Goal: Task Accomplishment & Management: Manage account settings

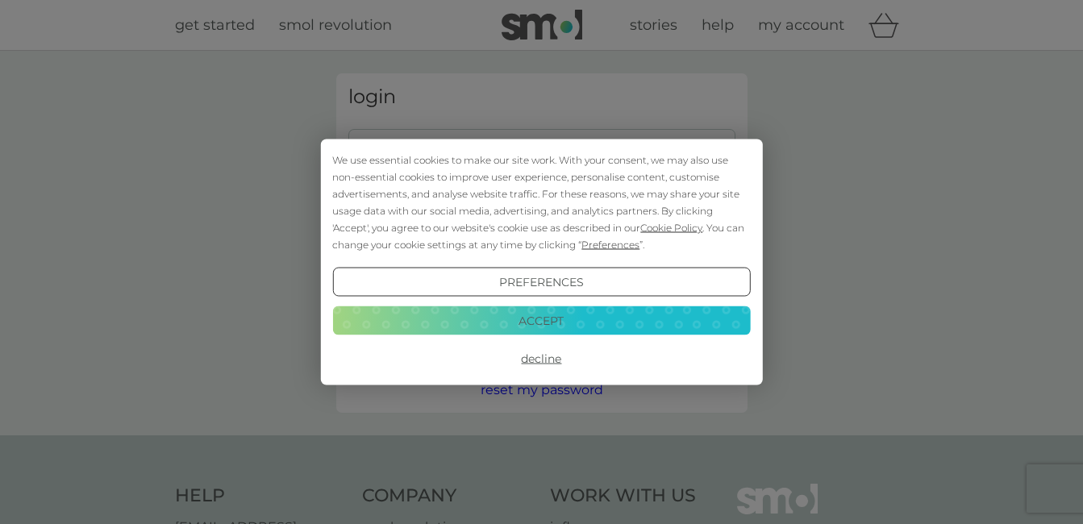
type input "rhona.dallas@mortgageforce.co.uk"
click at [542, 269] on button "Preferences" at bounding box center [541, 282] width 418 height 29
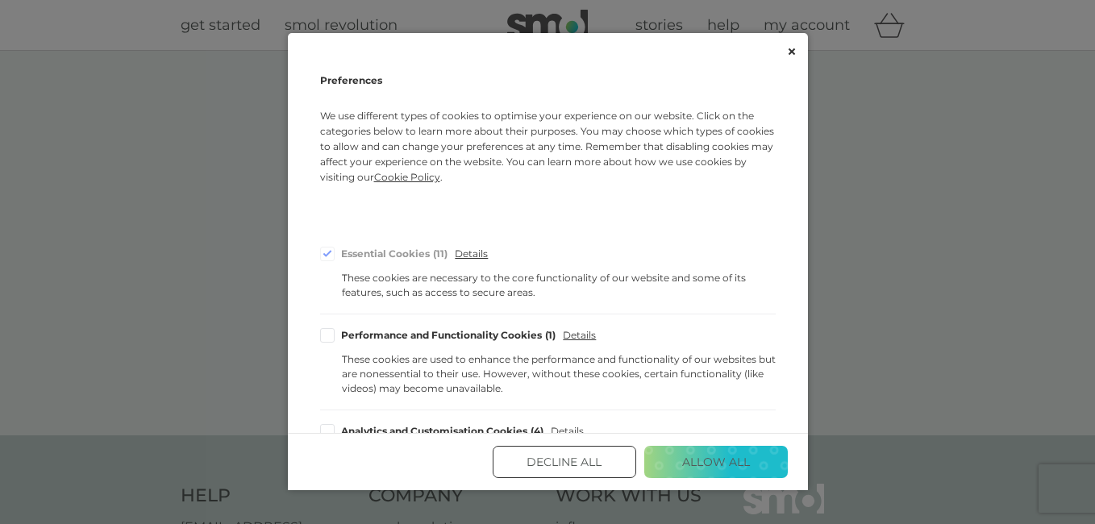
click at [727, 463] on button "Allow All" at bounding box center [716, 462] width 144 height 32
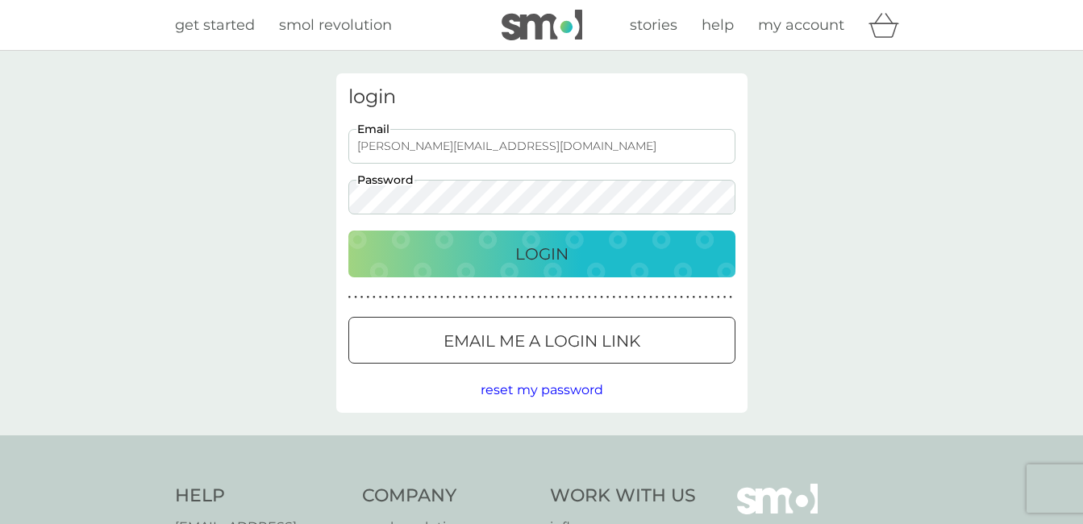
click at [555, 255] on p "Login" at bounding box center [541, 254] width 53 height 26
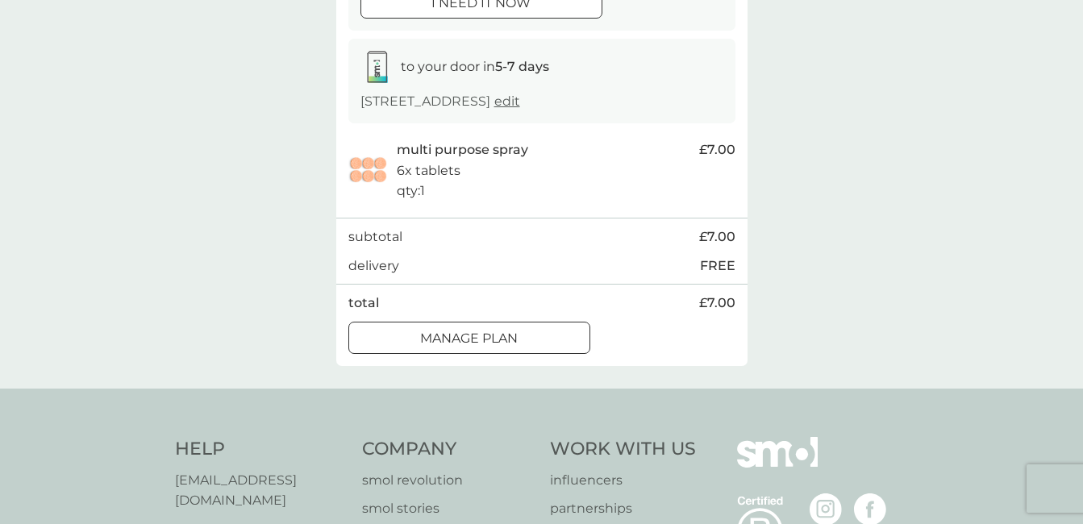
scroll to position [239, 0]
click at [467, 334] on div at bounding box center [468, 335] width 3 height 3
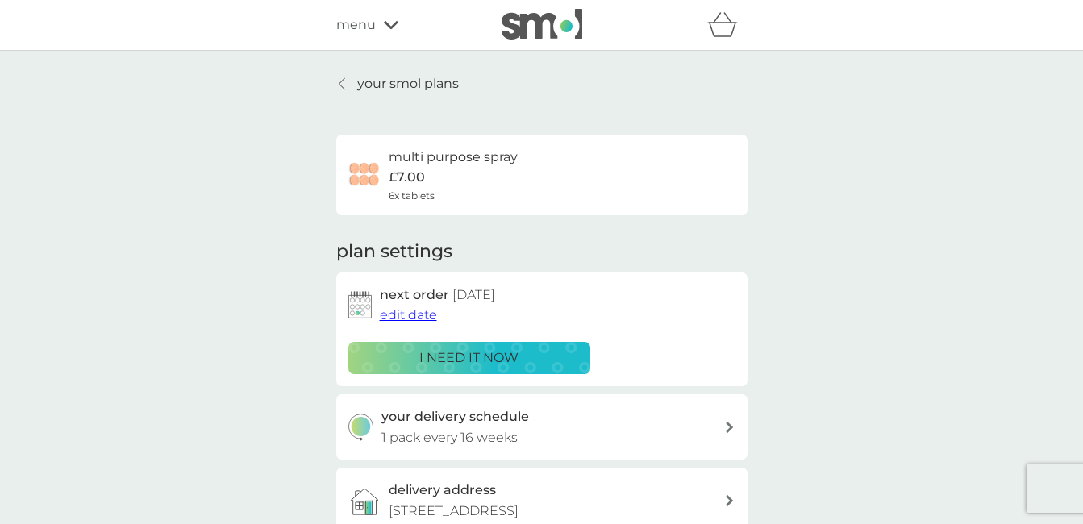
click at [423, 313] on span "edit date" at bounding box center [408, 314] width 57 height 15
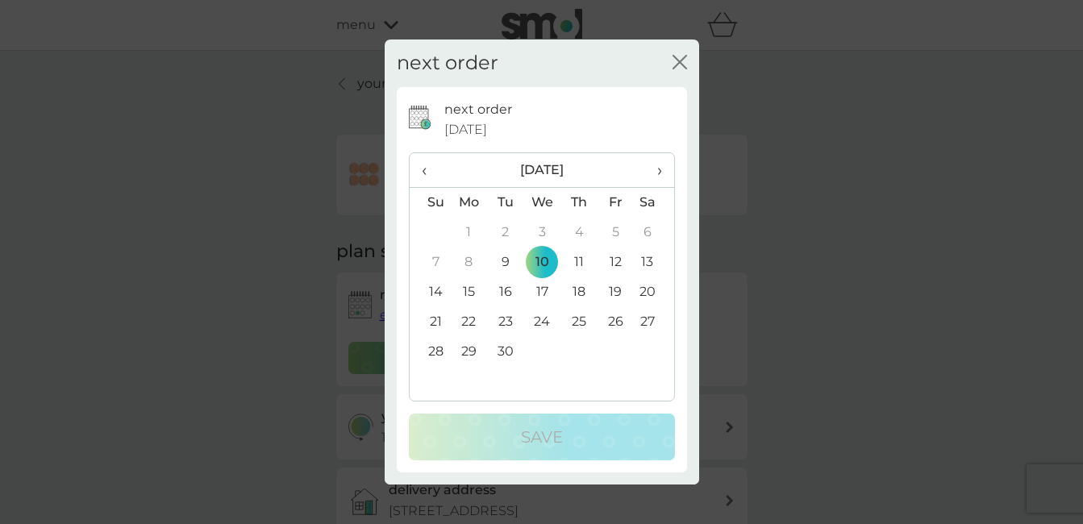
click at [653, 173] on span "›" at bounding box center [653, 170] width 16 height 34
click at [420, 176] on th "‹" at bounding box center [430, 170] width 41 height 35
click at [659, 173] on span "›" at bounding box center [653, 170] width 16 height 34
click at [544, 346] on td "29" at bounding box center [542, 352] width 37 height 30
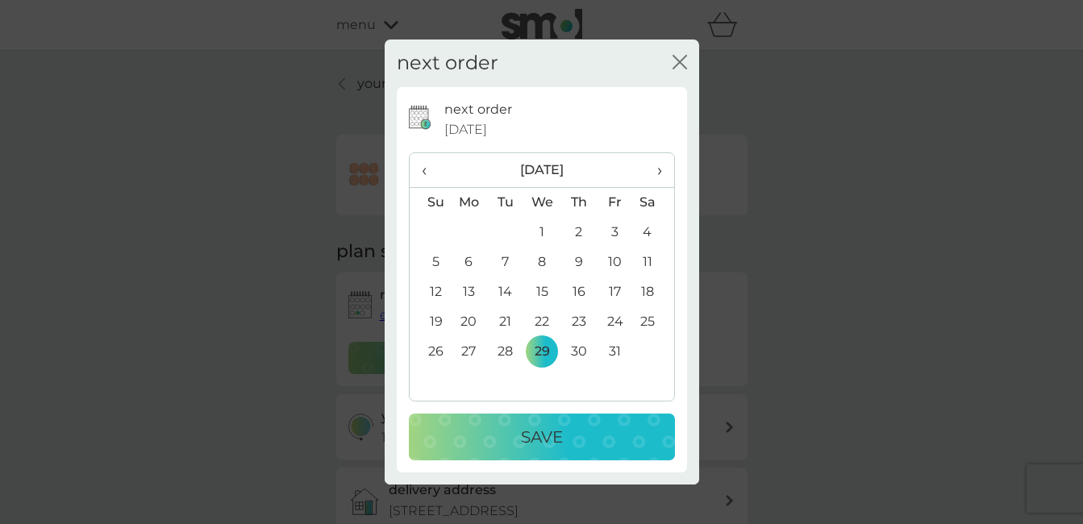
click at [562, 433] on p "Save" at bounding box center [542, 437] width 42 height 26
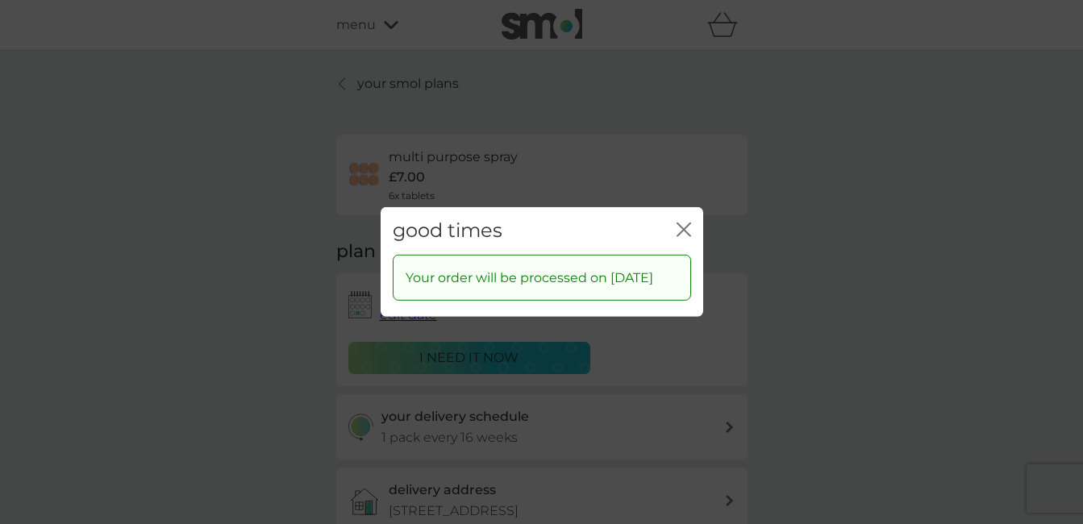
click at [689, 219] on div "close" at bounding box center [684, 230] width 15 height 23
click at [682, 223] on icon "close" at bounding box center [684, 230] width 15 height 15
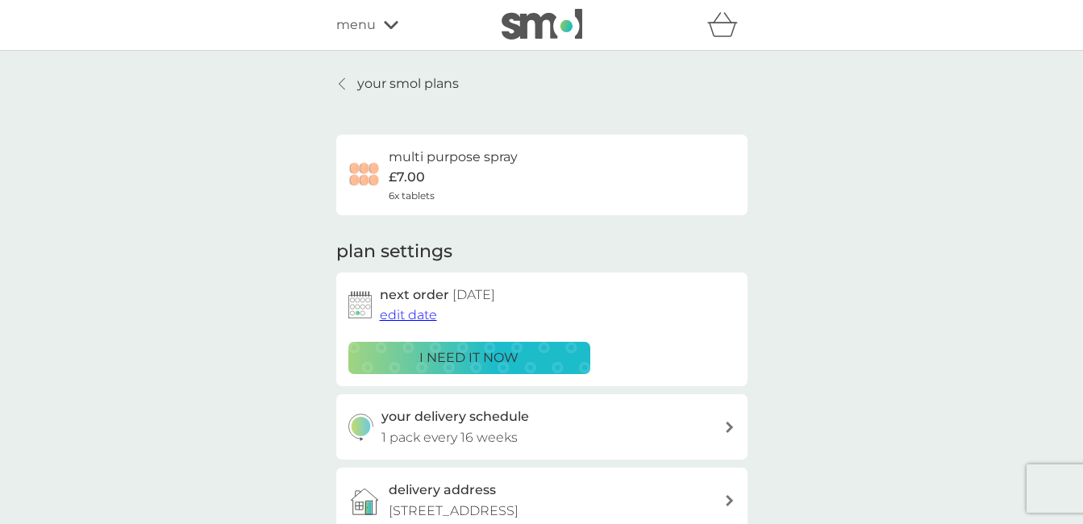
click at [340, 25] on span "menu" at bounding box center [356, 25] width 40 height 21
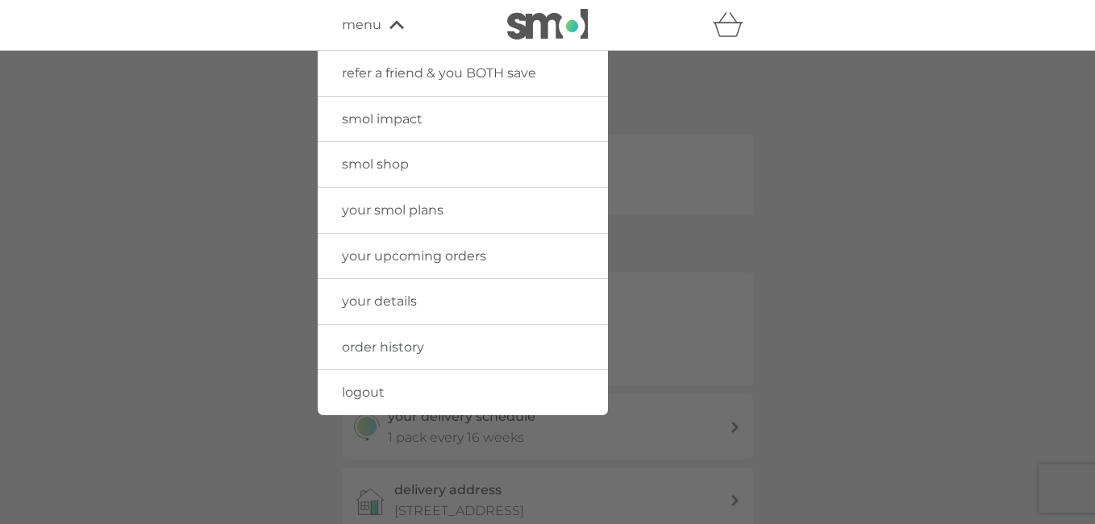
click at [369, 386] on span "logout" at bounding box center [363, 392] width 43 height 15
